Goal: Task Accomplishment & Management: Use online tool/utility

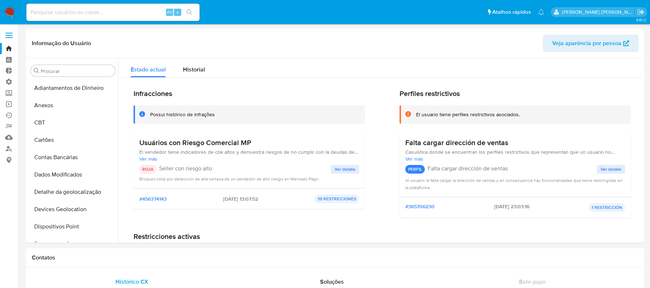
select select "10"
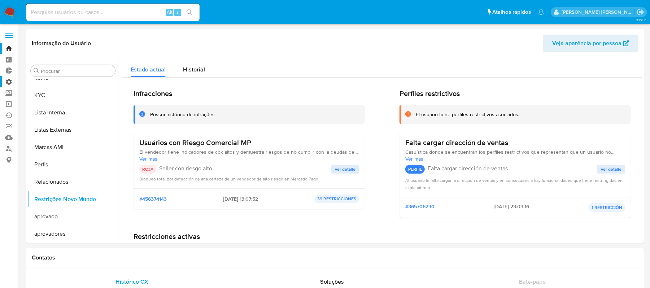
click at [5, 80] on label "Administração" at bounding box center [43, 81] width 86 height 11
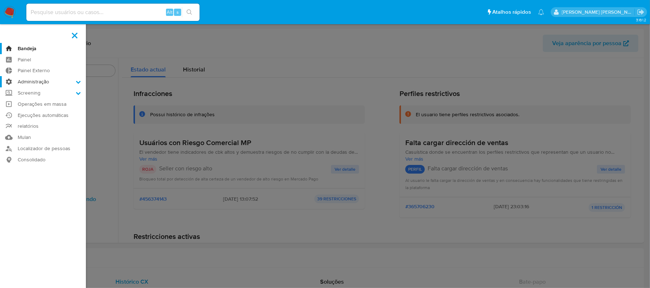
click at [0, 0] on input "Administração" at bounding box center [0, 0] width 0 height 0
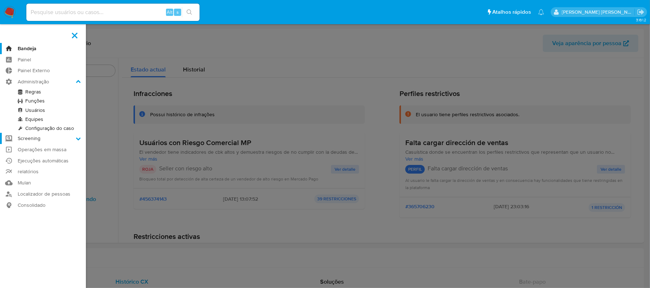
click at [77, 137] on icon at bounding box center [78, 138] width 5 height 5
click at [0, 0] on input "Screening" at bounding box center [0, 0] width 0 height 0
click at [56, 103] on link "Gerenciador de Listas" at bounding box center [43, 102] width 86 height 9
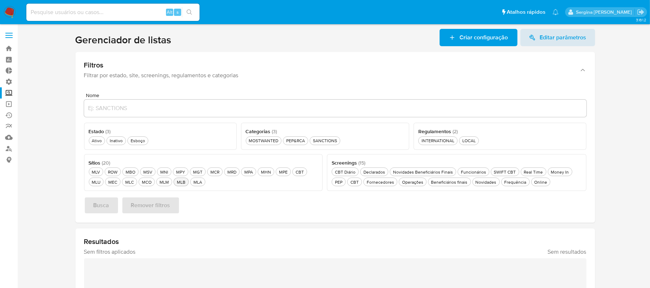
click at [178, 184] on div "MLB MLB" at bounding box center [181, 182] width 12 height 6
click at [110, 208] on button "Busca" at bounding box center [101, 205] width 35 height 17
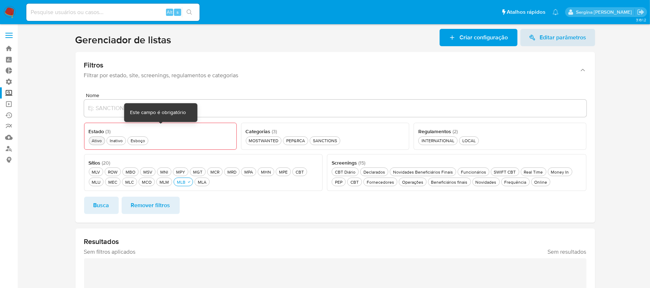
click at [94, 140] on div "Ativo Ativo" at bounding box center [96, 140] width 13 height 6
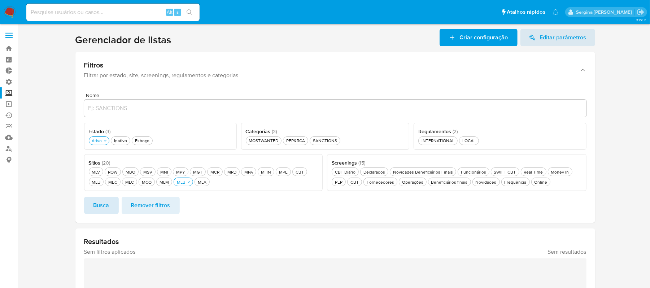
click at [105, 205] on span "Busca" at bounding box center [101, 205] width 16 height 16
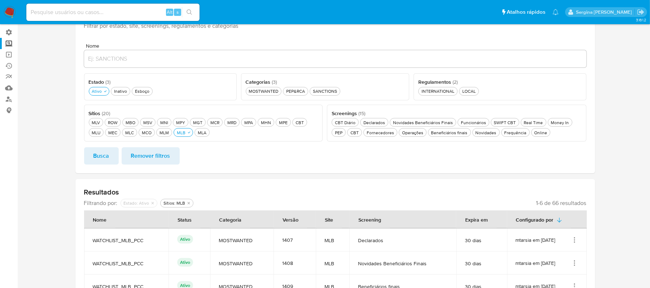
scroll to position [17, 0]
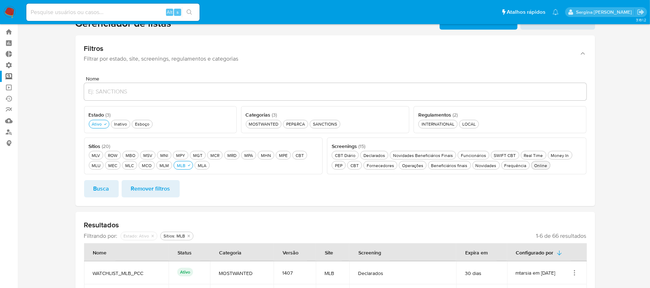
click at [533, 166] on div "Online Online" at bounding box center [541, 165] width 16 height 6
click at [524, 156] on div "Real Time Real Time" at bounding box center [533, 155] width 22 height 6
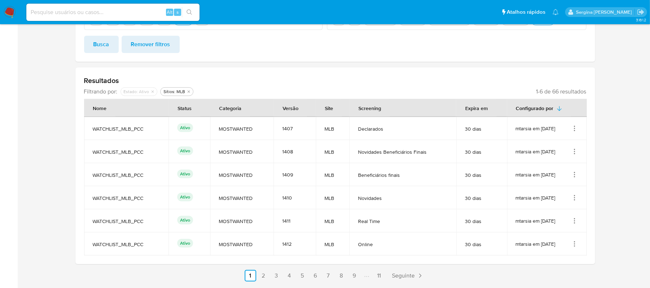
scroll to position [65, 0]
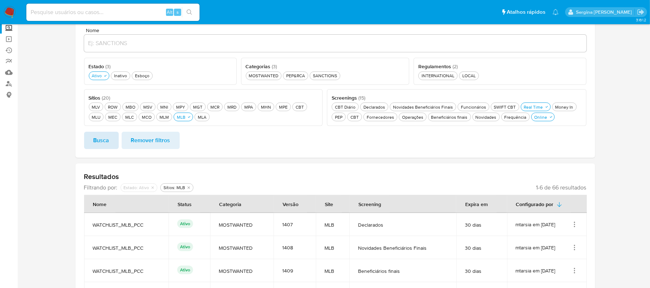
click at [109, 142] on span "Busca" at bounding box center [101, 140] width 16 height 16
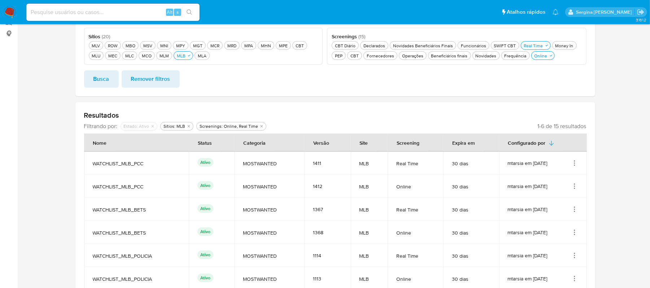
scroll to position [41, 0]
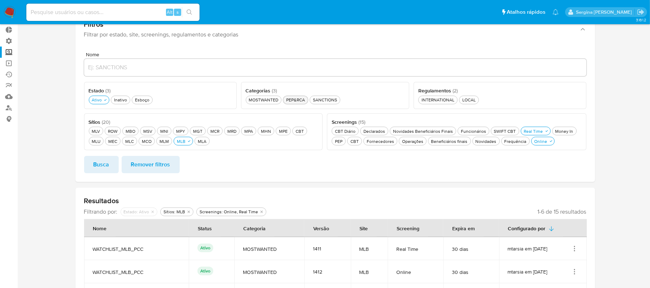
click at [300, 100] on div "PEP&RCA PEP&RCA" at bounding box center [296, 100] width 22 height 6
click at [330, 101] on div "SANCTIONS SANCTIONS" at bounding box center [329, 100] width 27 height 6
click at [109, 169] on span "Busca" at bounding box center [101, 165] width 16 height 16
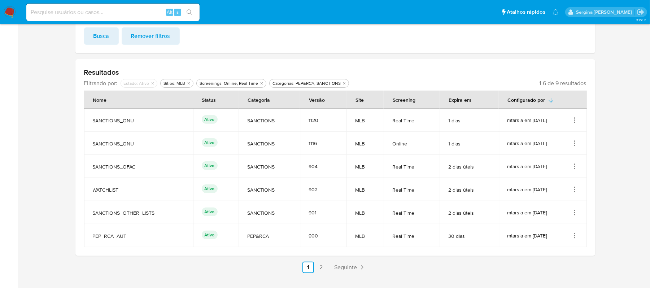
scroll to position [185, 0]
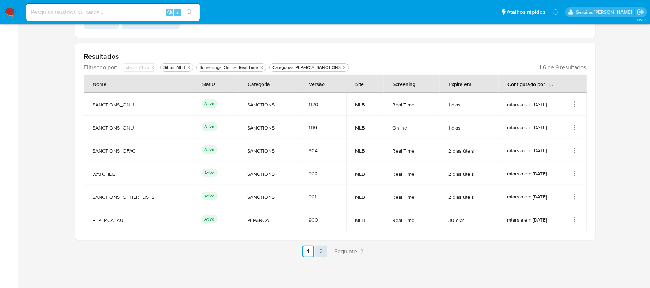
click at [319, 251] on link "2" at bounding box center [321, 252] width 12 height 12
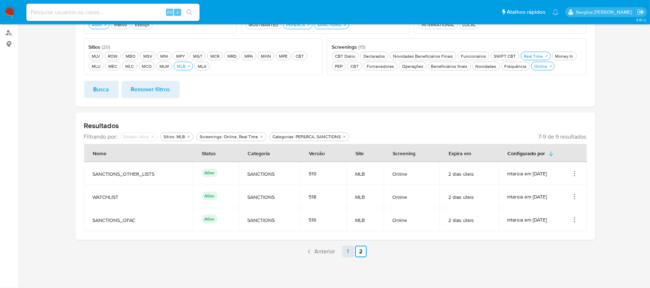
click at [347, 255] on link "1" at bounding box center [348, 252] width 12 height 12
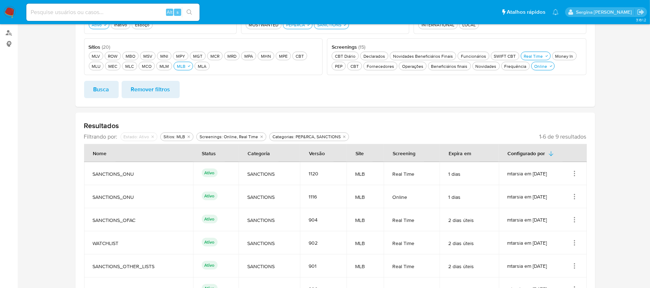
scroll to position [164, 0]
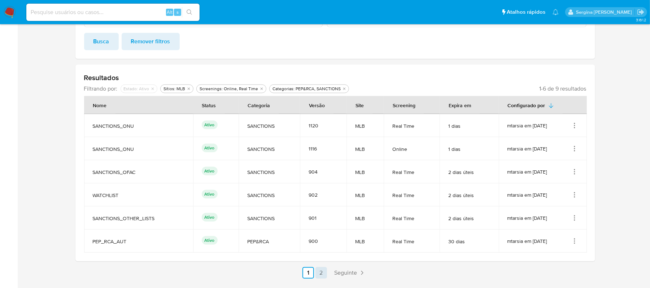
click at [322, 273] on link "2" at bounding box center [321, 273] width 12 height 12
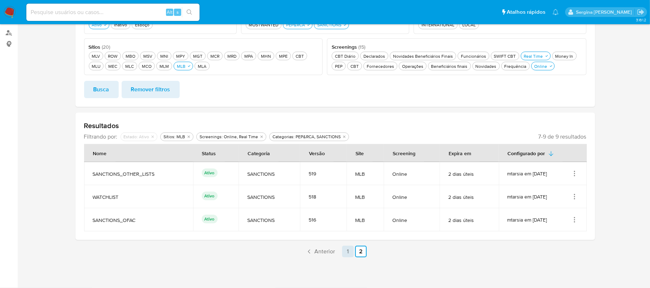
click at [345, 255] on link "1" at bounding box center [348, 252] width 12 height 12
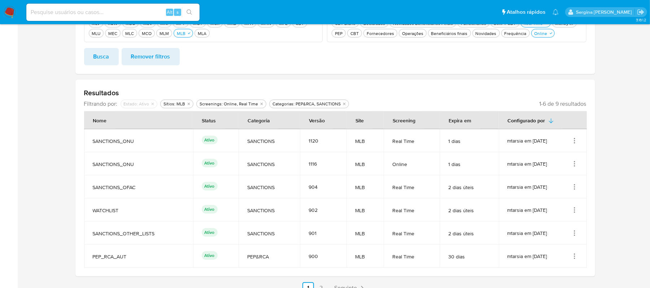
scroll to position [164, 0]
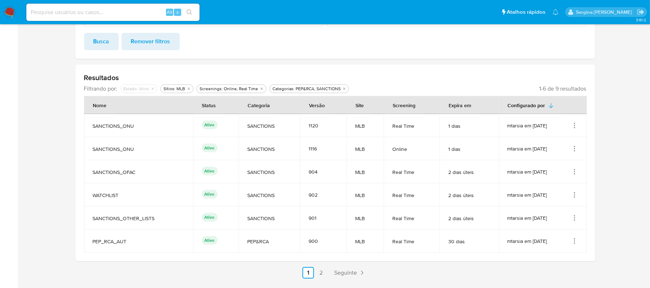
drag, startPoint x: 408, startPoint y: 124, endPoint x: 383, endPoint y: 128, distance: 25.5
click at [392, 128] on span "Real Time" at bounding box center [411, 126] width 39 height 6
